Goal: Information Seeking & Learning: Learn about a topic

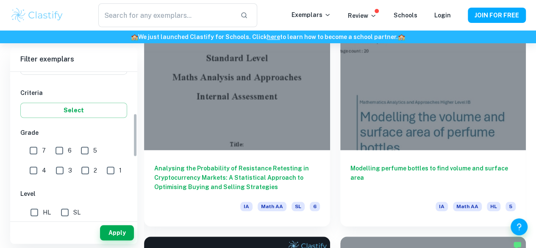
scroll to position [141, 0]
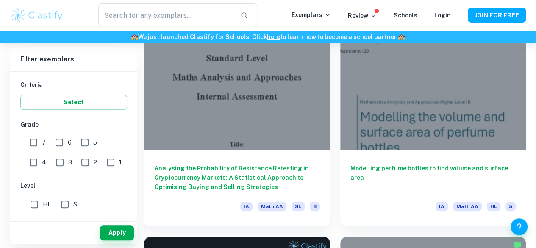
click at [37, 144] on input "7" at bounding box center [33, 142] width 17 height 17
checkbox input "true"
click at [64, 142] on input "6" at bounding box center [59, 142] width 17 height 17
checkbox input "true"
click at [66, 205] on input "SL" at bounding box center [64, 204] width 17 height 17
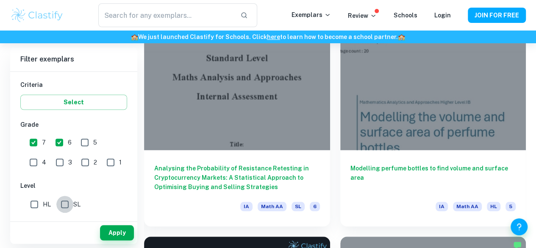
checkbox input "true"
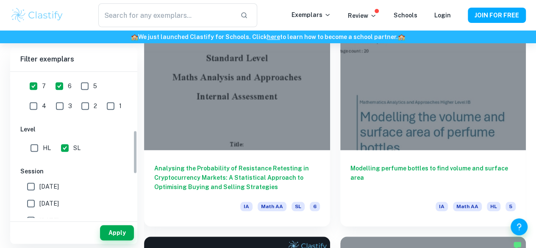
scroll to position [198, 0]
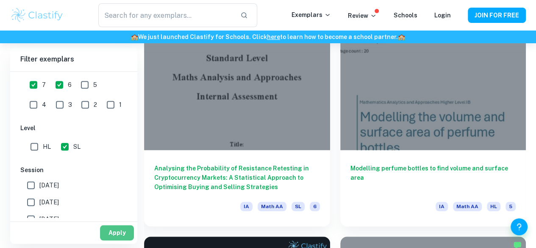
click at [109, 226] on button "Apply" at bounding box center [117, 232] width 34 height 15
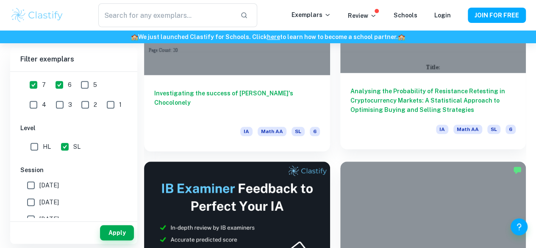
scroll to position [351, 0]
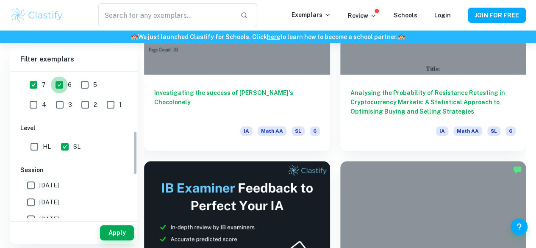
click at [58, 84] on input "6" at bounding box center [59, 84] width 17 height 17
checkbox input "false"
click at [122, 231] on button "Apply" at bounding box center [117, 232] width 34 height 15
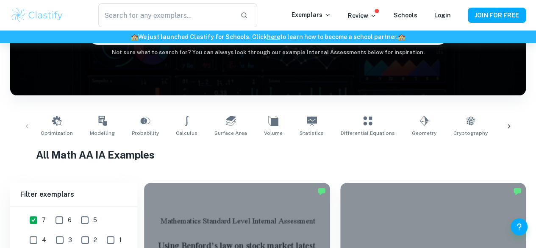
scroll to position [253, 0]
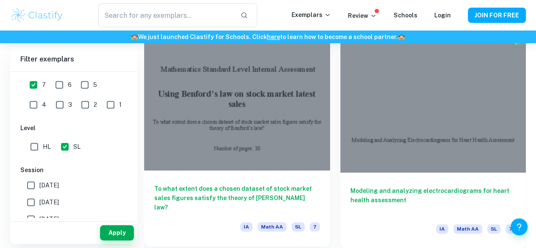
click at [212, 184] on h6 "To what extent does a chosen dataset of stock market sales figures satisfy the …" at bounding box center [237, 198] width 166 height 28
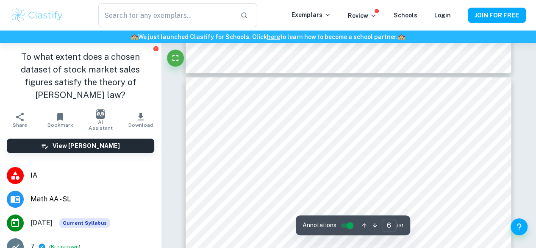
scroll to position [2401, 0]
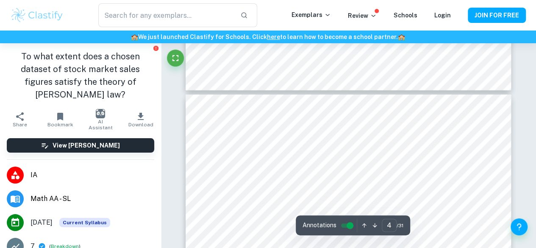
type input "3"
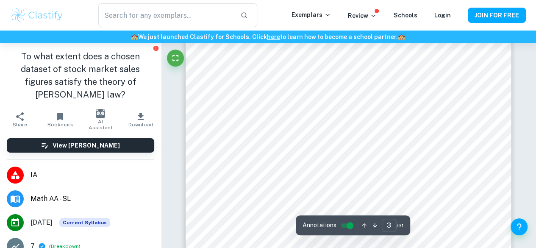
scroll to position [1160, 0]
